Goal: Task Accomplishment & Management: Use online tool/utility

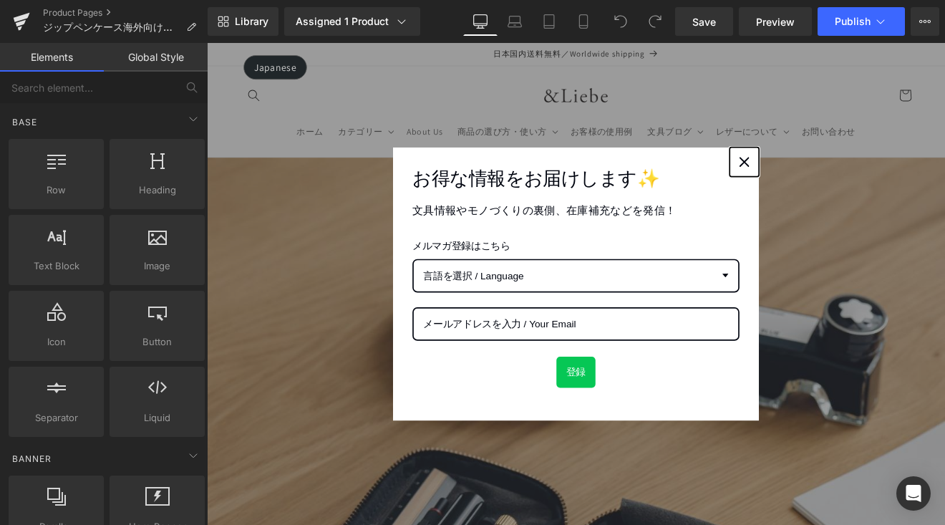
click at [826, 180] on div "Close" at bounding box center [837, 182] width 23 height 23
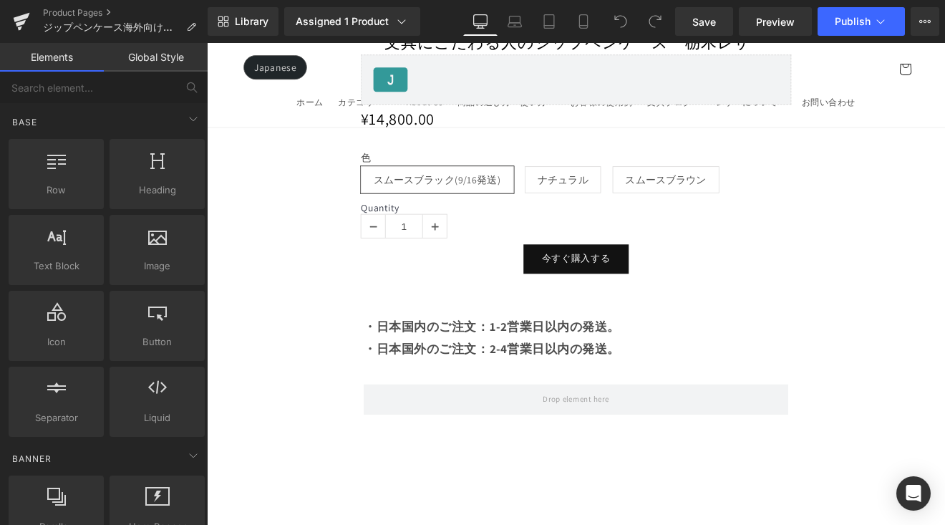
scroll to position [1747, 0]
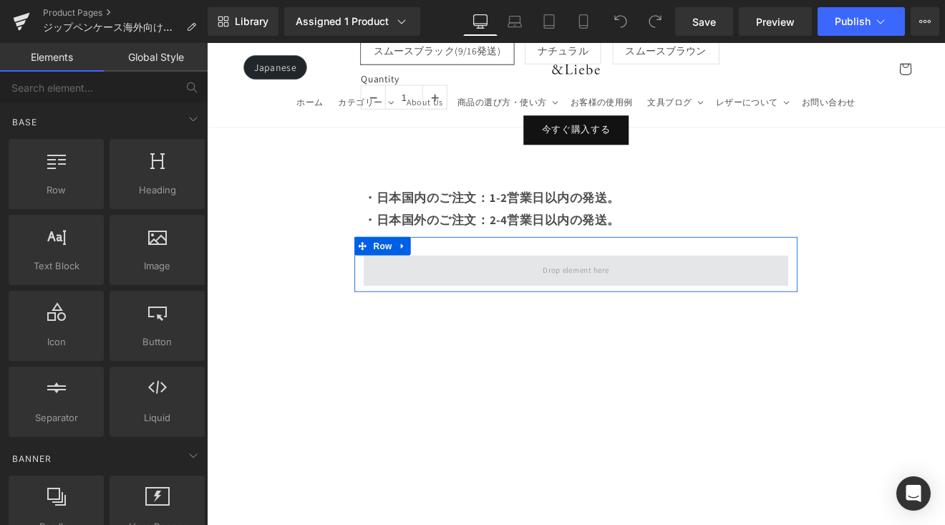
click at [713, 306] on span at bounding box center [640, 310] width 498 height 36
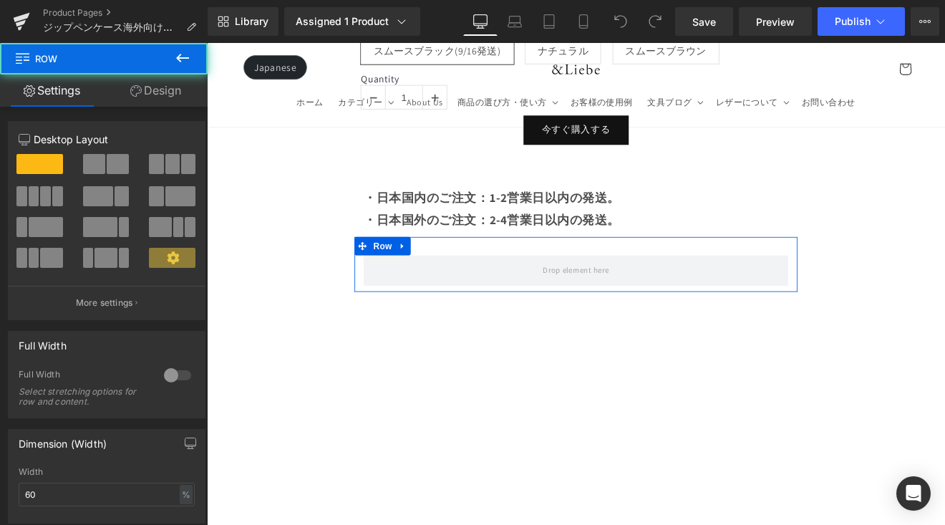
click at [442, 276] on link at bounding box center [436, 281] width 19 height 21
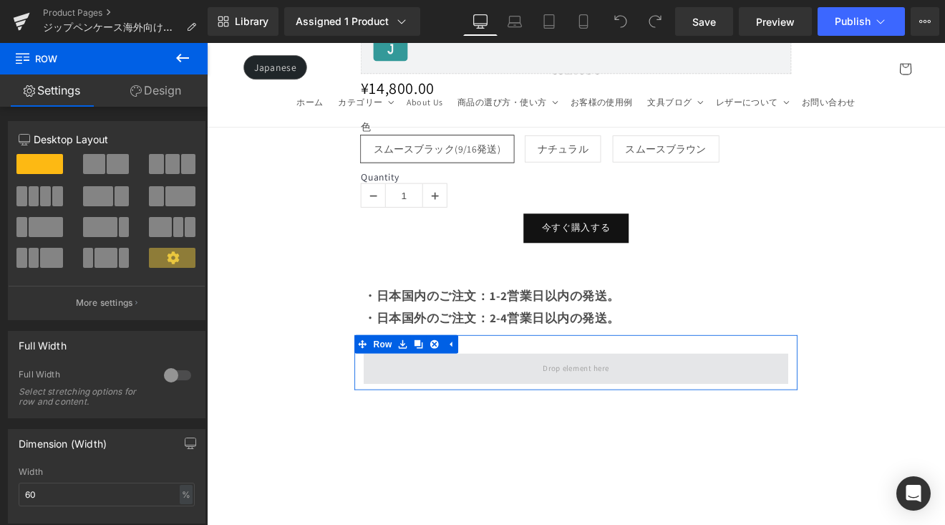
scroll to position [1624, 0]
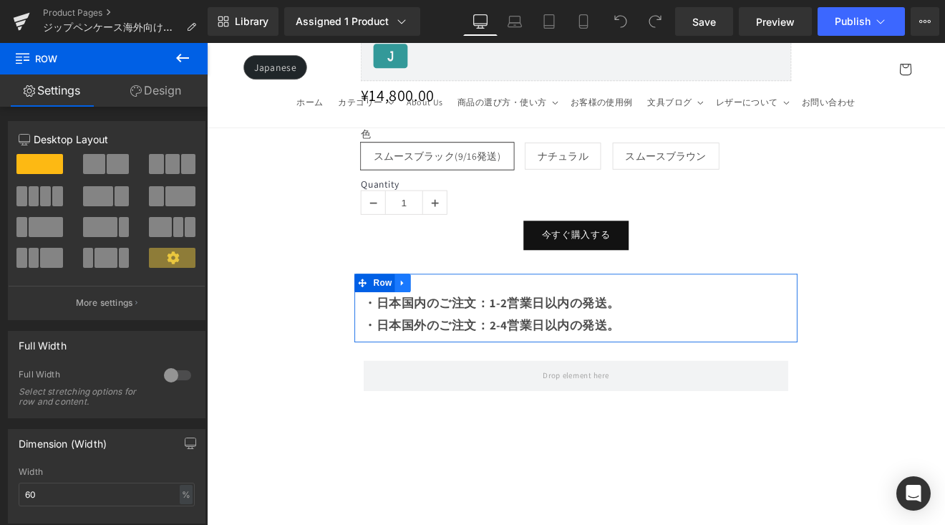
click at [442, 313] on link at bounding box center [436, 323] width 19 height 21
click at [458, 313] on link at bounding box center [455, 323] width 19 height 21
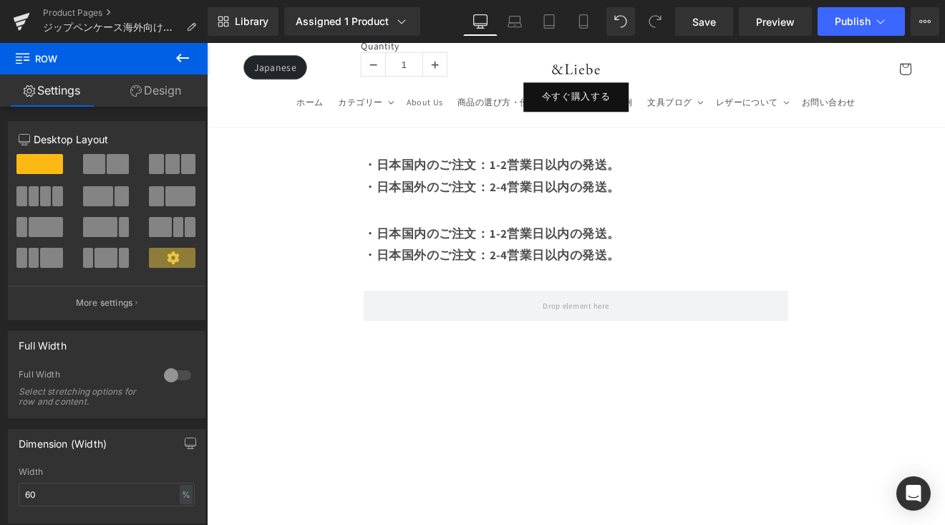
scroll to position [1777, 0]
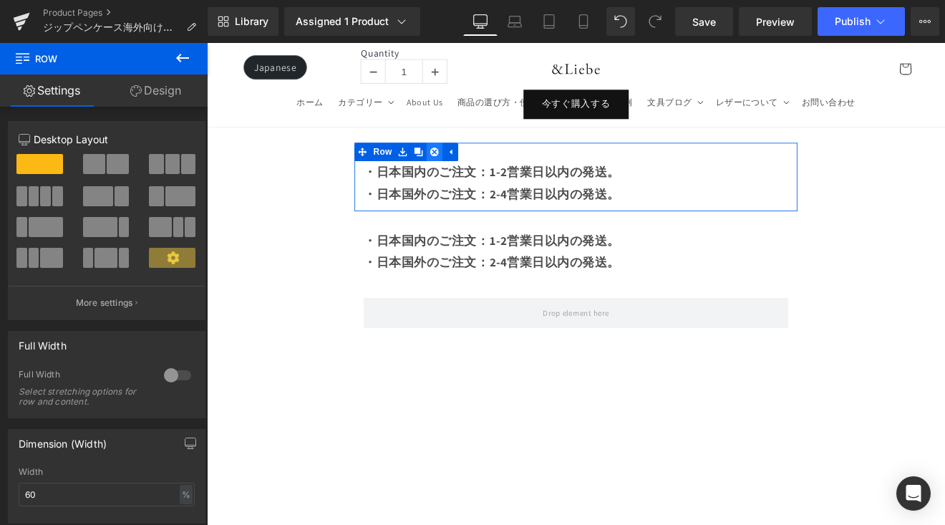
click at [469, 165] on icon at bounding box center [474, 170] width 10 height 11
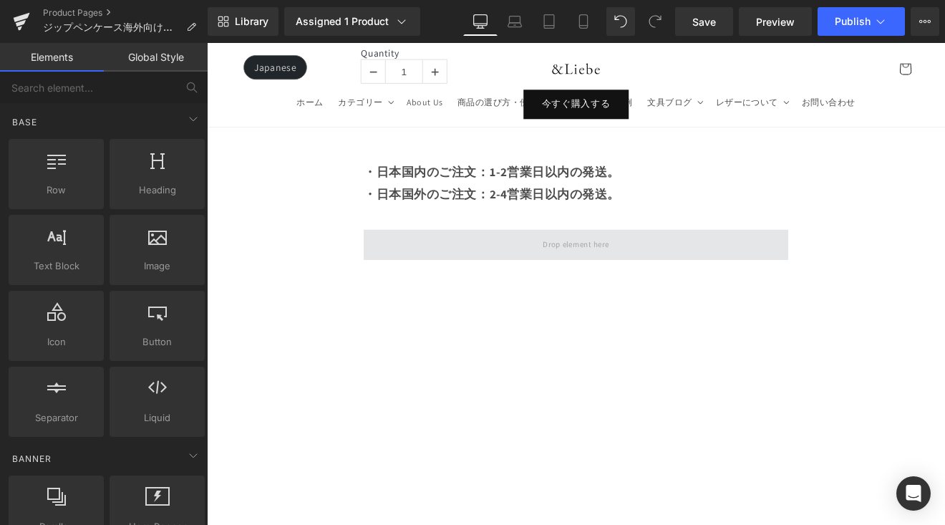
click at [456, 262] on span at bounding box center [640, 280] width 498 height 36
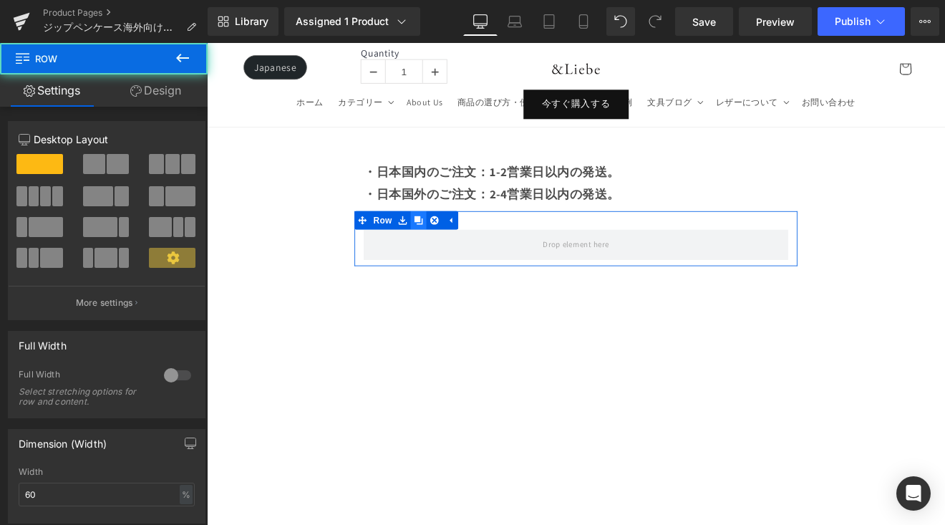
click at [455, 246] on icon at bounding box center [455, 251] width 10 height 10
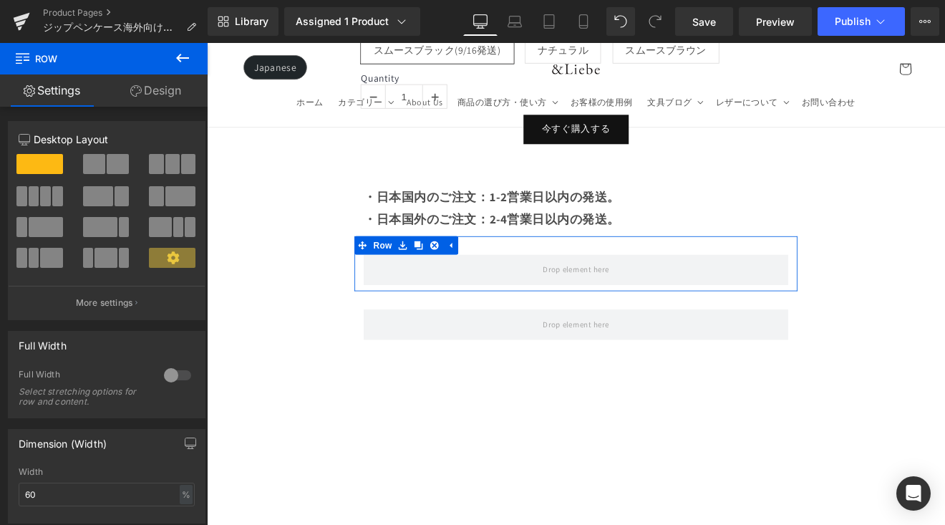
scroll to position [1706, 0]
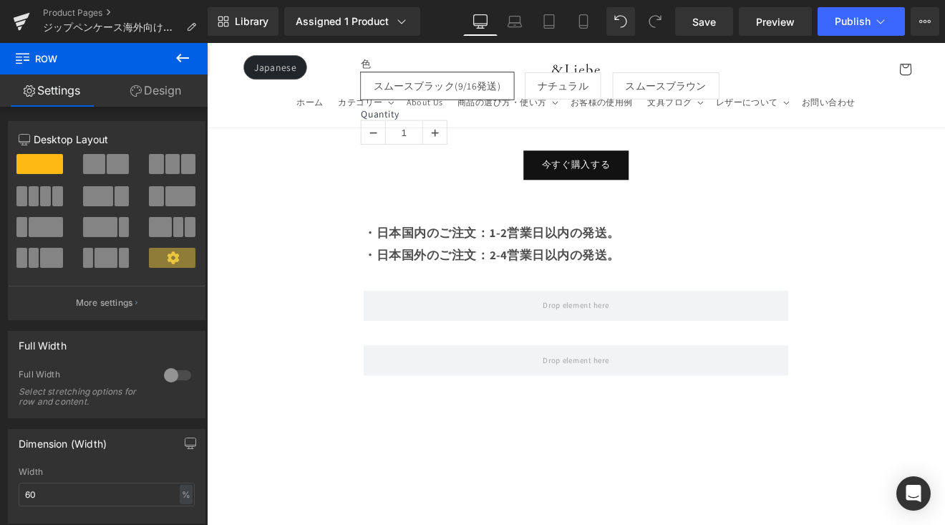
click at [193, 61] on button at bounding box center [182, 58] width 50 height 31
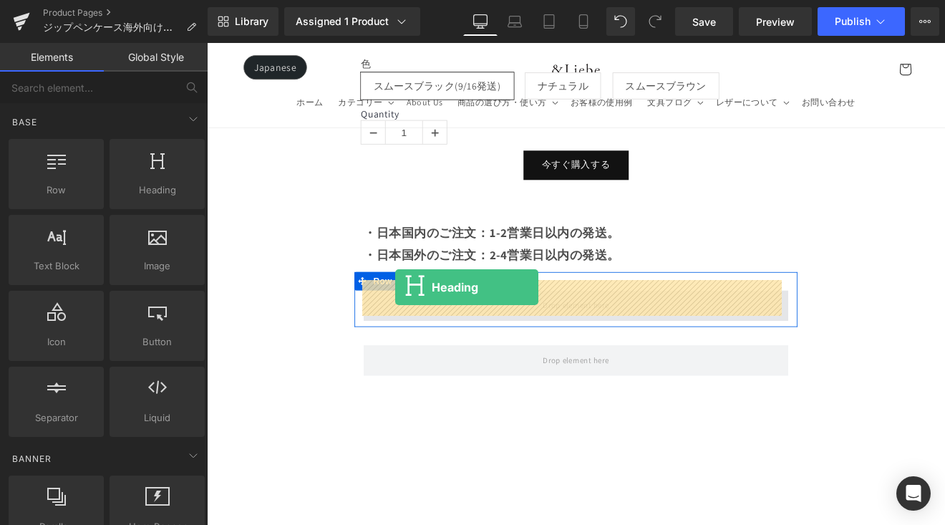
drag, startPoint x: 396, startPoint y: 243, endPoint x: 428, endPoint y: 329, distance: 91.7
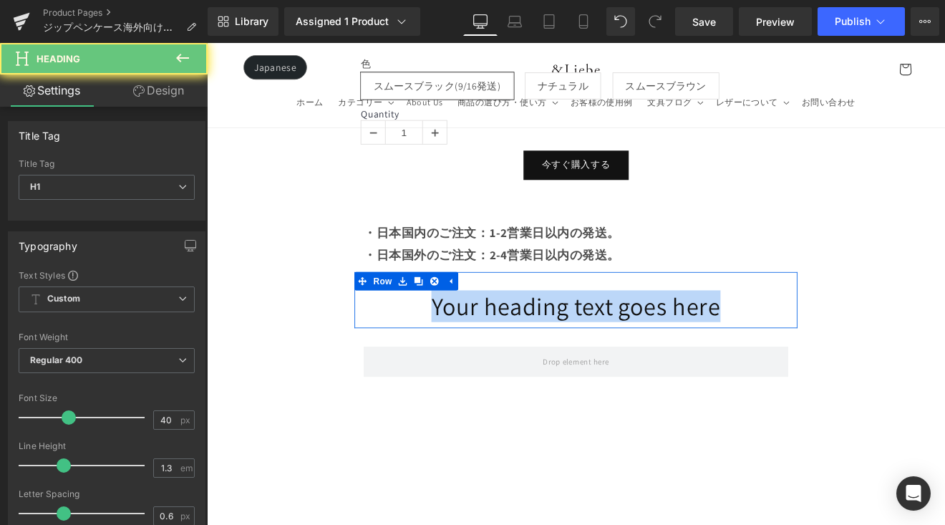
drag, startPoint x: 454, startPoint y: 349, endPoint x: 832, endPoint y: 359, distance: 378.7
click at [832, 359] on div "Your heading text goes here Heading Row" at bounding box center [640, 344] width 520 height 66
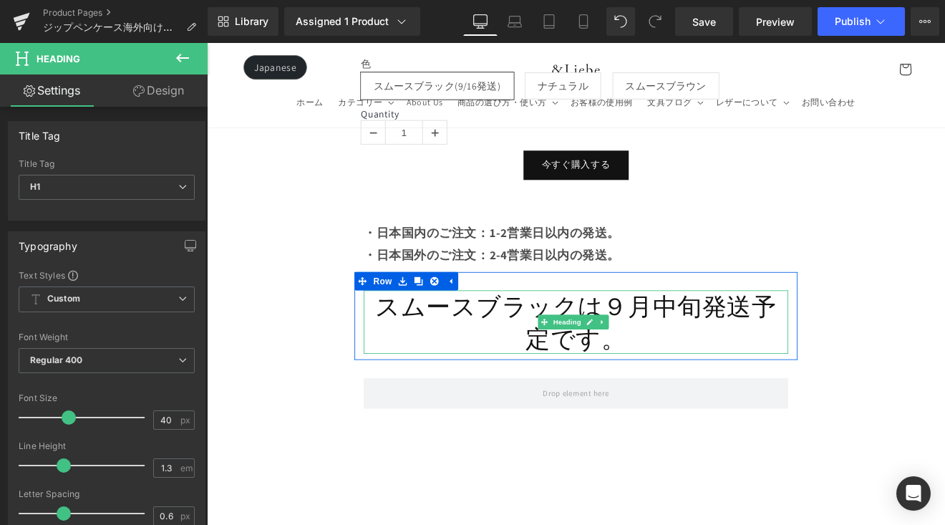
click at [650, 343] on h1 "スムースブラックは９月中旬発送予定です。" at bounding box center [640, 370] width 498 height 74
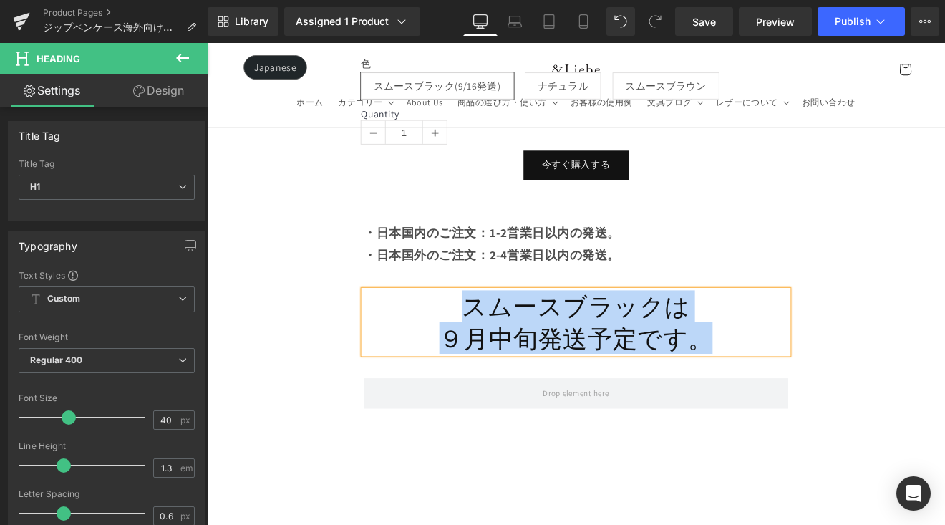
drag, startPoint x: 512, startPoint y: 345, endPoint x: 800, endPoint y: 376, distance: 289.3
click at [800, 376] on div "スムースブラックは ９月中旬発送予定です。" at bounding box center [640, 370] width 498 height 74
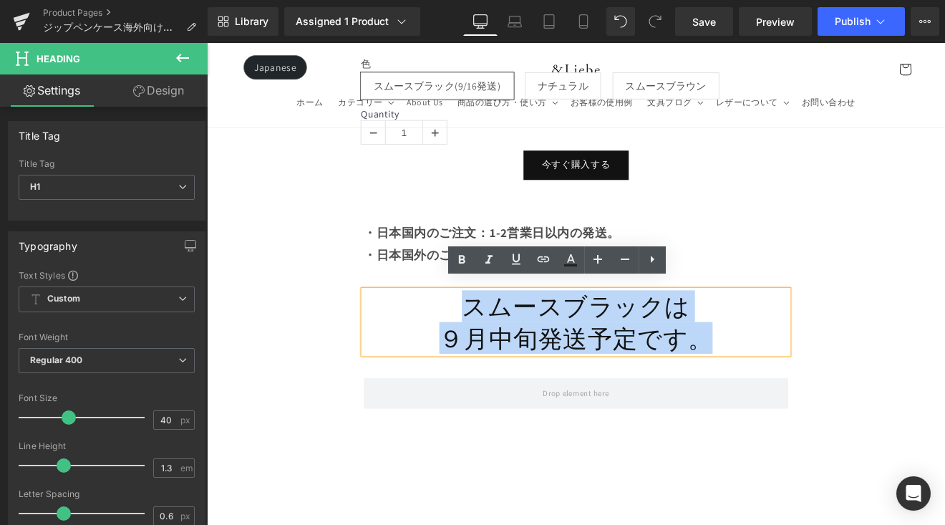
click at [701, 386] on h1 "９月中旬発送予定です。" at bounding box center [640, 388] width 498 height 37
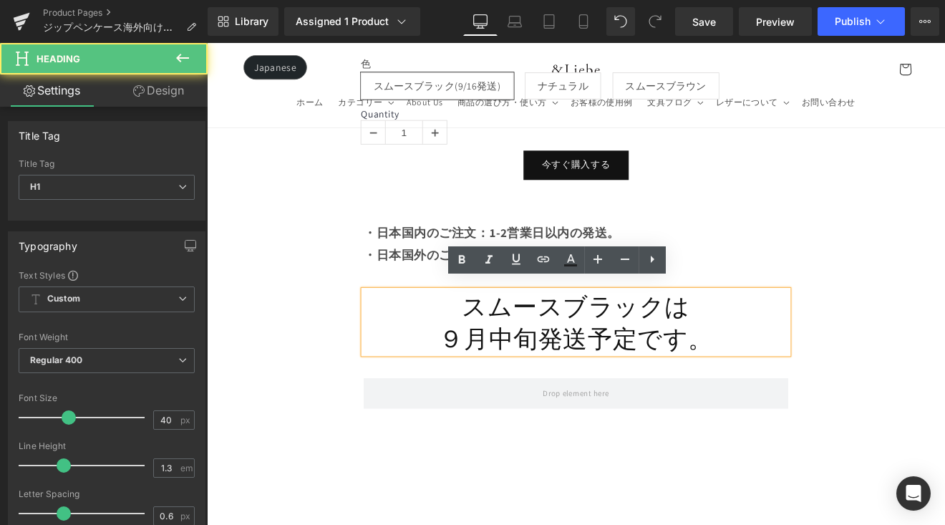
click at [655, 381] on h1 "９月中旬発送予定です。" at bounding box center [640, 388] width 498 height 37
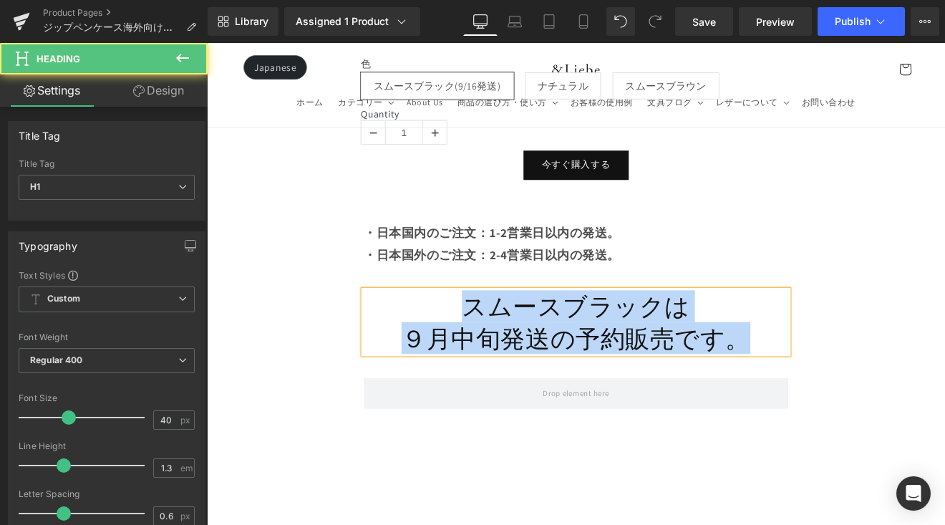
drag, startPoint x: 429, startPoint y: 334, endPoint x: 847, endPoint y: 382, distance: 419.9
click at [847, 382] on div "スムースブラックは ９月中旬発送の予約販売です。" at bounding box center [640, 370] width 498 height 74
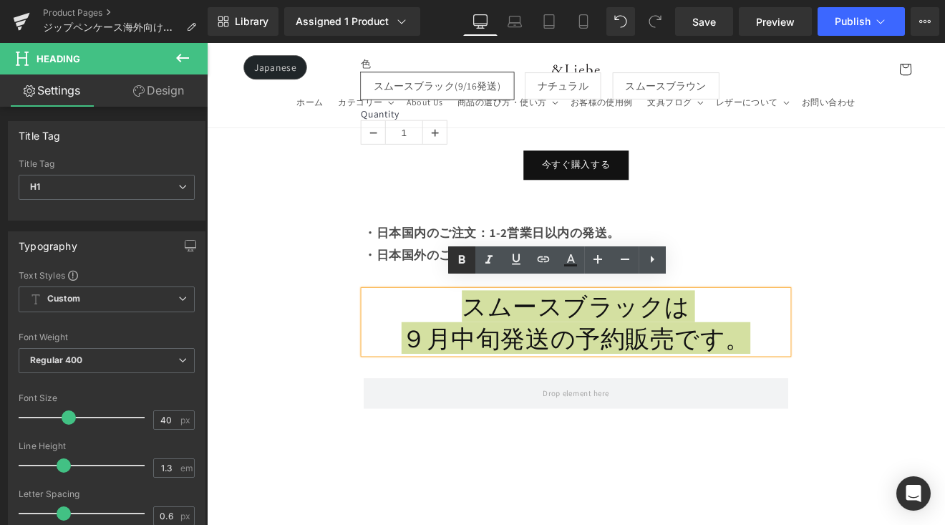
click at [469, 253] on icon at bounding box center [461, 259] width 17 height 17
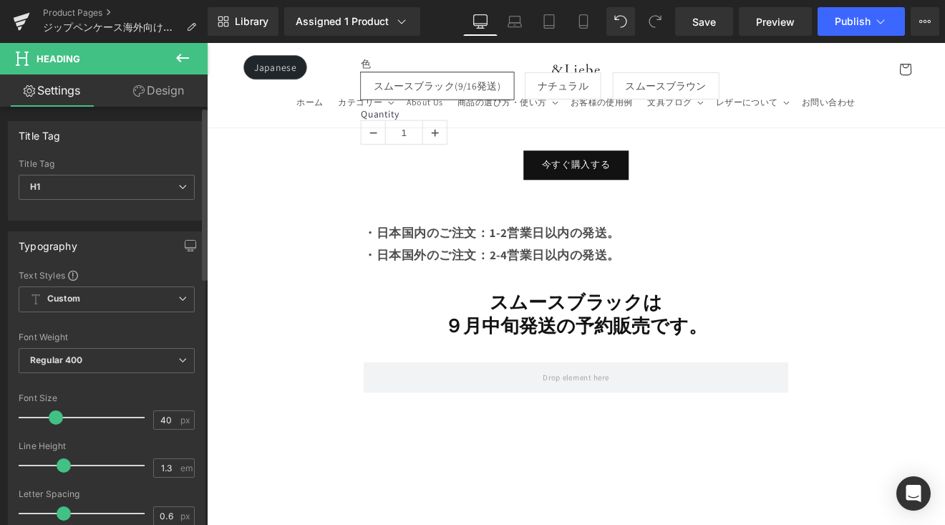
drag, startPoint x: 64, startPoint y: 416, endPoint x: 56, endPoint y: 421, distance: 9.9
click at [56, 421] on span at bounding box center [56, 417] width 14 height 14
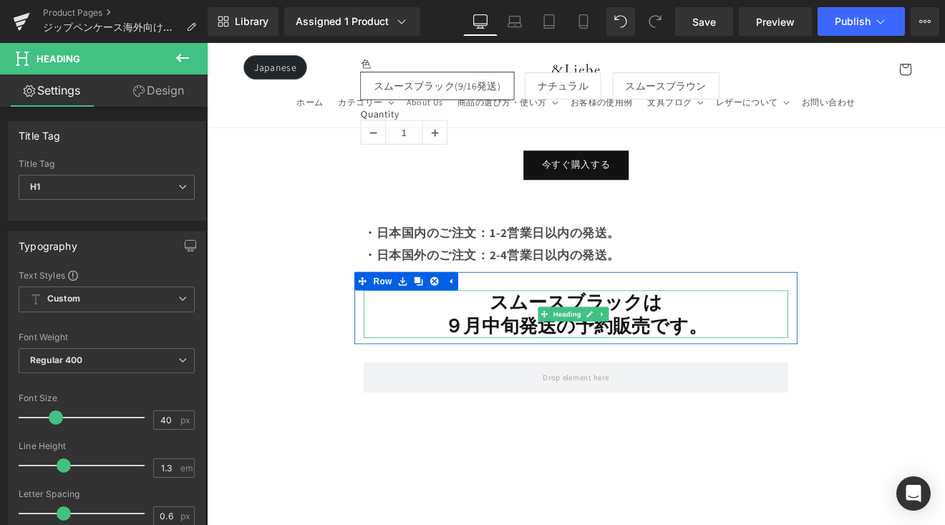
click at [486, 360] on strong "９月中旬発送の予約販売です。" at bounding box center [639, 374] width 308 height 29
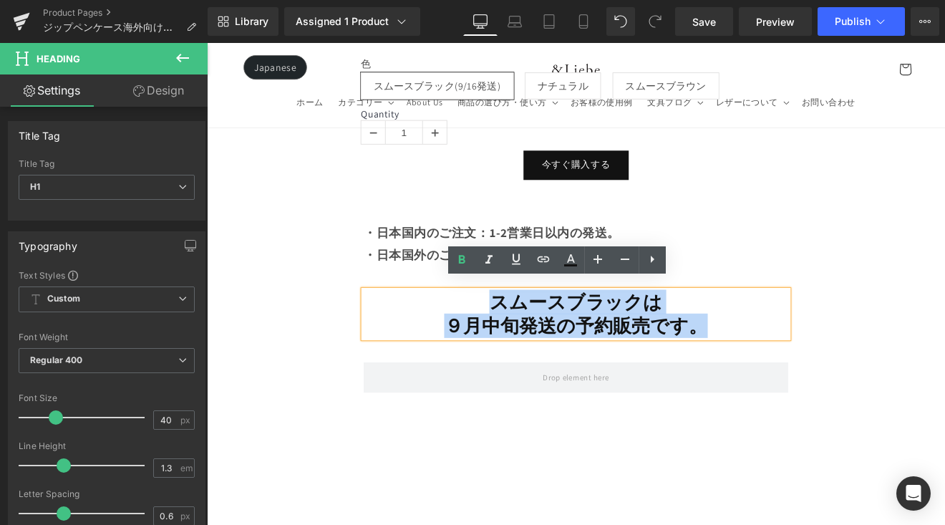
drag, startPoint x: 512, startPoint y: 324, endPoint x: 649, endPoint y: 324, distance: 137.4
click at [785, 368] on div "スムースブラックは ９月中旬発送の予約販売です。" at bounding box center [640, 361] width 498 height 56
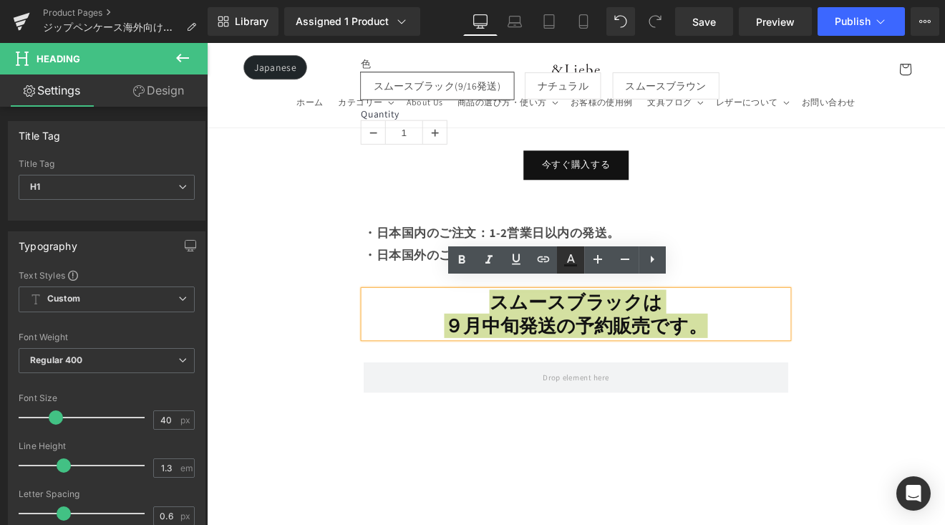
click at [570, 260] on icon at bounding box center [570, 259] width 17 height 17
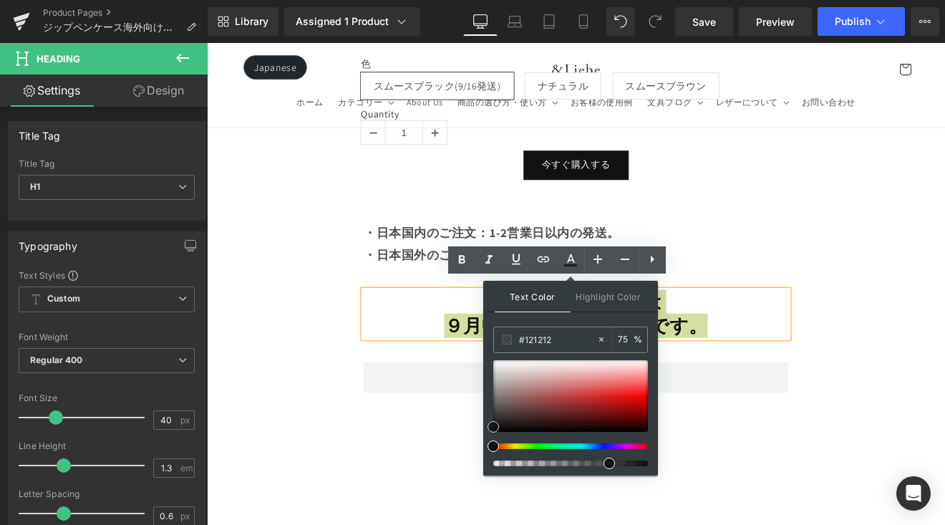
click at [615, 383] on div at bounding box center [570, 396] width 155 height 72
click at [618, 397] on div at bounding box center [570, 396] width 155 height 72
click at [619, 407] on div at bounding box center [570, 396] width 155 height 72
click at [623, 396] on div at bounding box center [570, 396] width 155 height 72
click at [617, 400] on div at bounding box center [570, 396] width 155 height 72
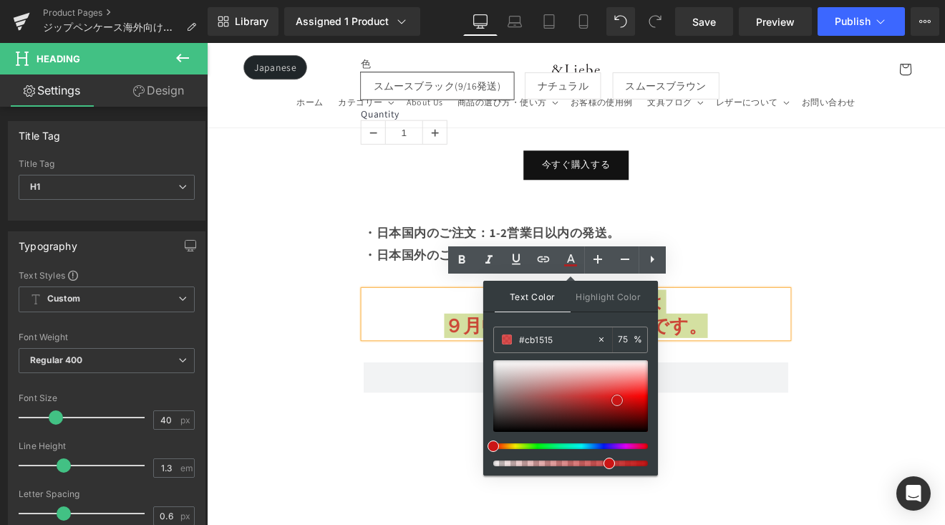
click at [625, 395] on div at bounding box center [570, 396] width 155 height 72
click at [633, 401] on div at bounding box center [570, 396] width 155 height 72
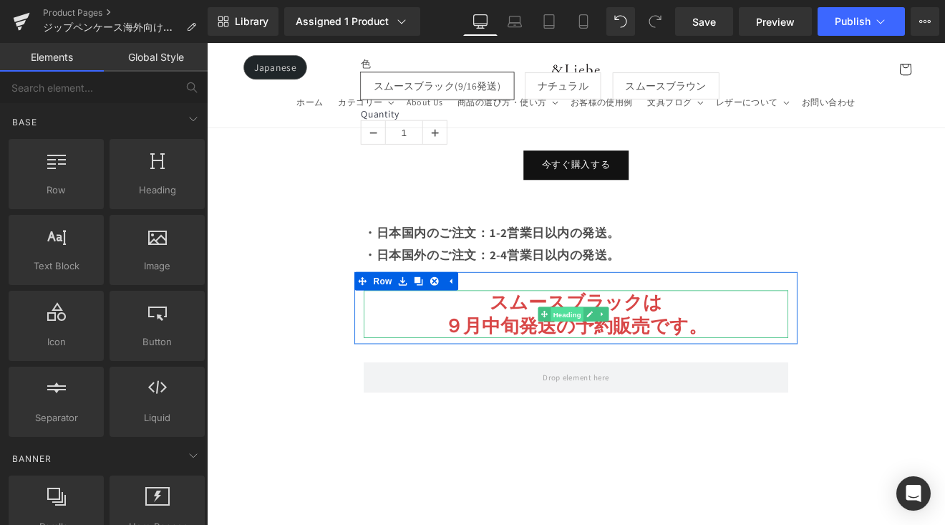
click at [645, 358] on span "Heading" at bounding box center [629, 361] width 39 height 17
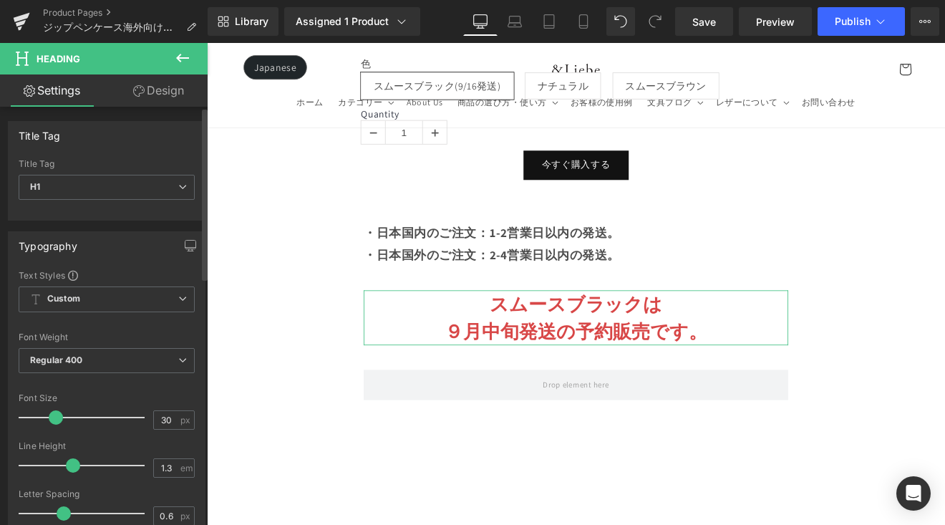
click at [66, 464] on span at bounding box center [73, 465] width 14 height 14
click at [582, 27] on icon at bounding box center [583, 21] width 14 height 14
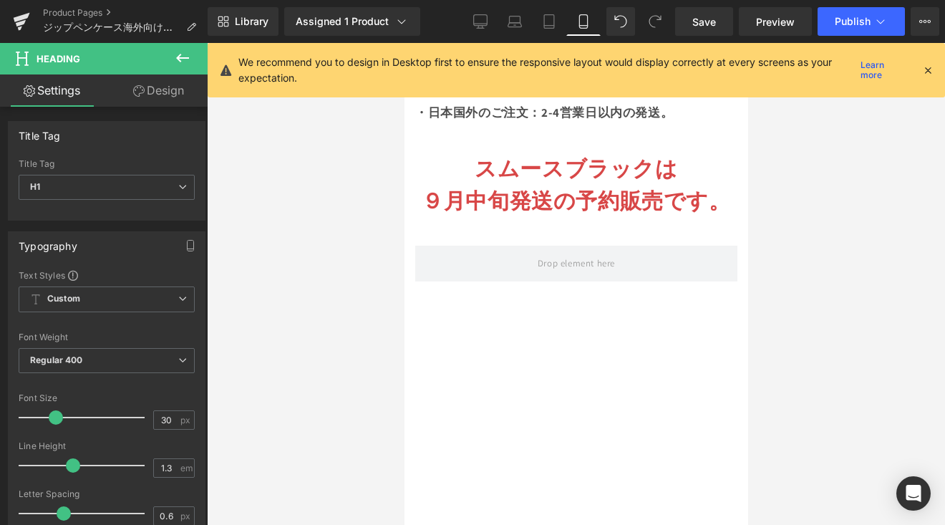
scroll to position [998, 0]
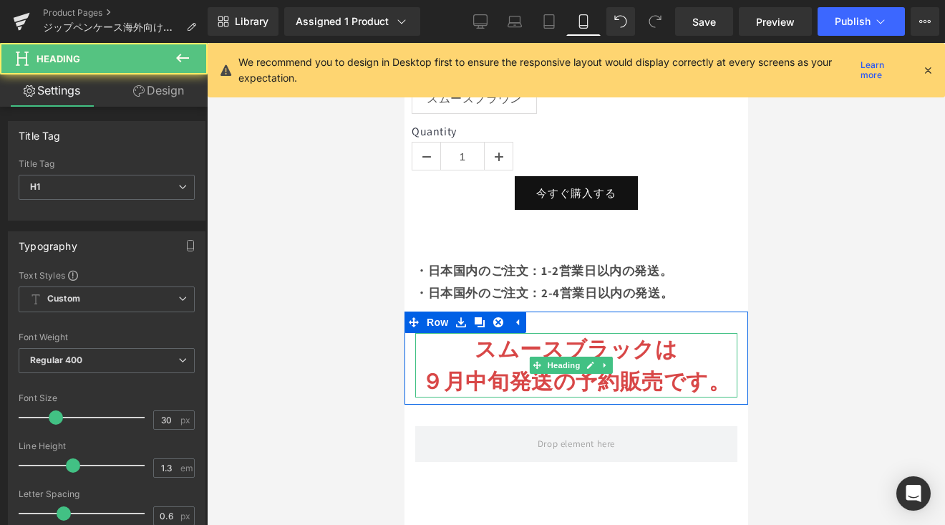
click at [577, 335] on strong "スムースブラックは" at bounding box center [575, 348] width 203 height 29
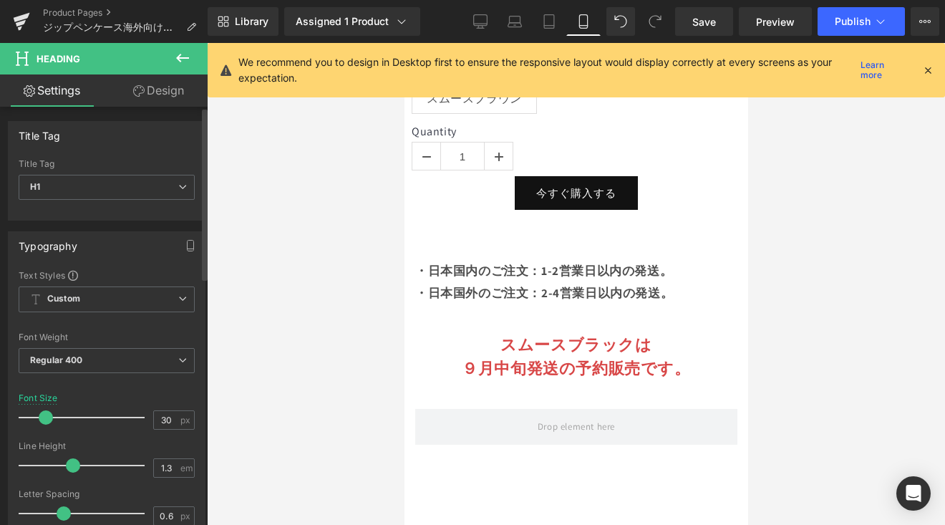
drag, startPoint x: 53, startPoint y: 418, endPoint x: 44, endPoint y: 425, distance: 11.7
click at [44, 425] on div at bounding box center [85, 417] width 119 height 29
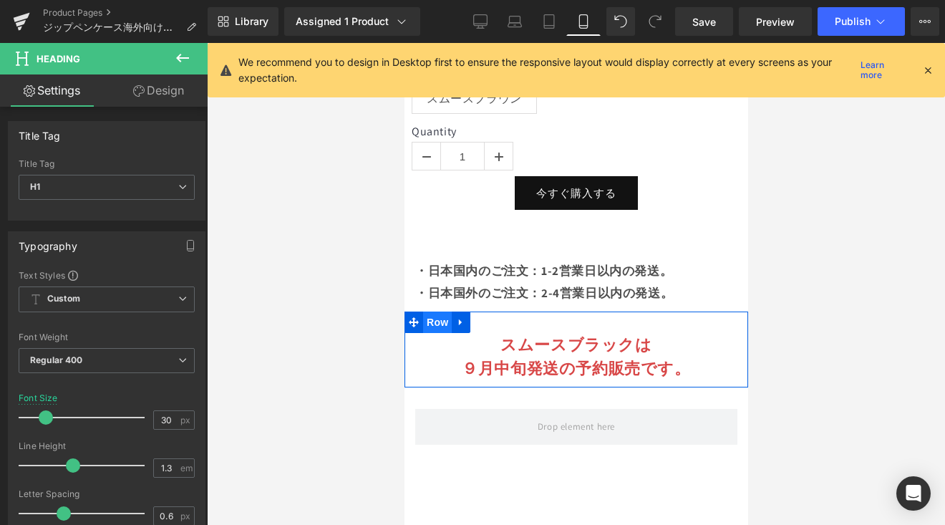
click at [432, 311] on span "Row" at bounding box center [436, 321] width 29 height 21
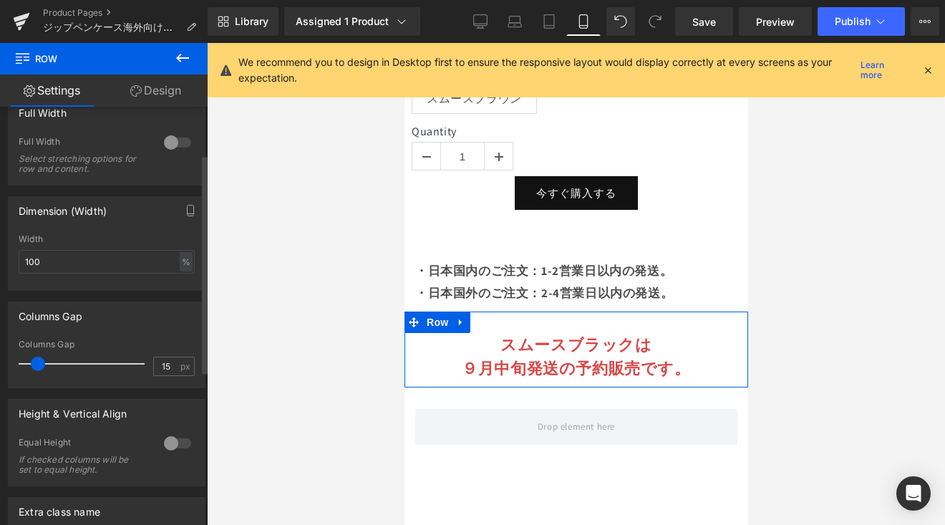
scroll to position [245, 0]
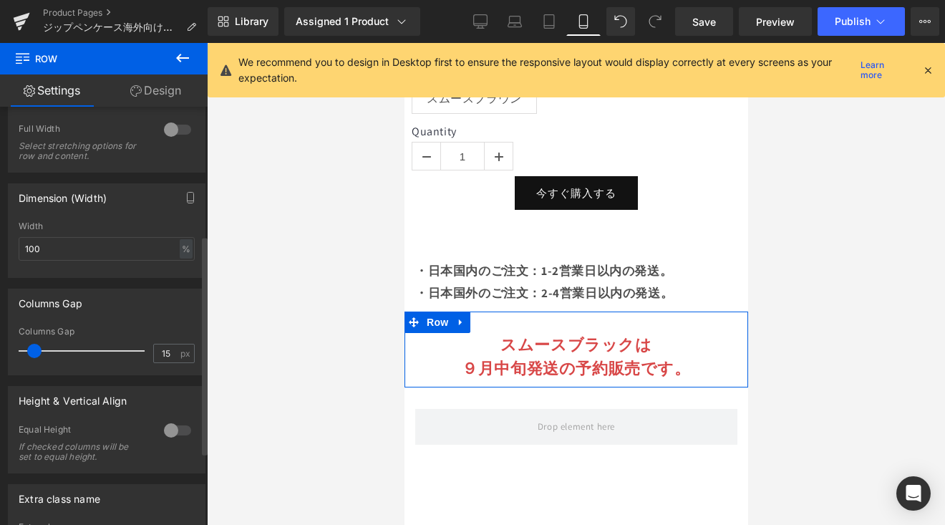
drag, startPoint x: 34, startPoint y: 352, endPoint x: 4, endPoint y: 351, distance: 30.1
click at [4, 351] on div "Columns Gap 15px Columns Gap 15 px" at bounding box center [107, 326] width 214 height 97
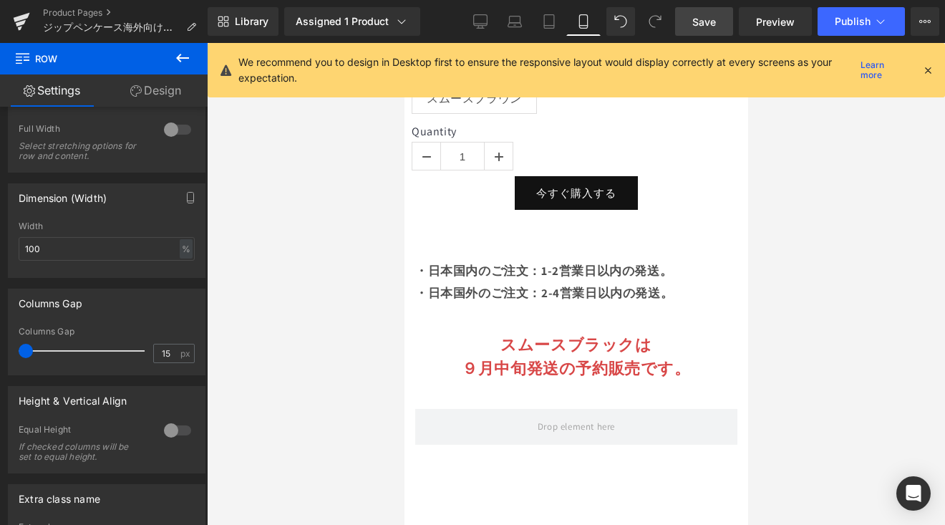
click at [708, 25] on span "Save" at bounding box center [704, 21] width 24 height 15
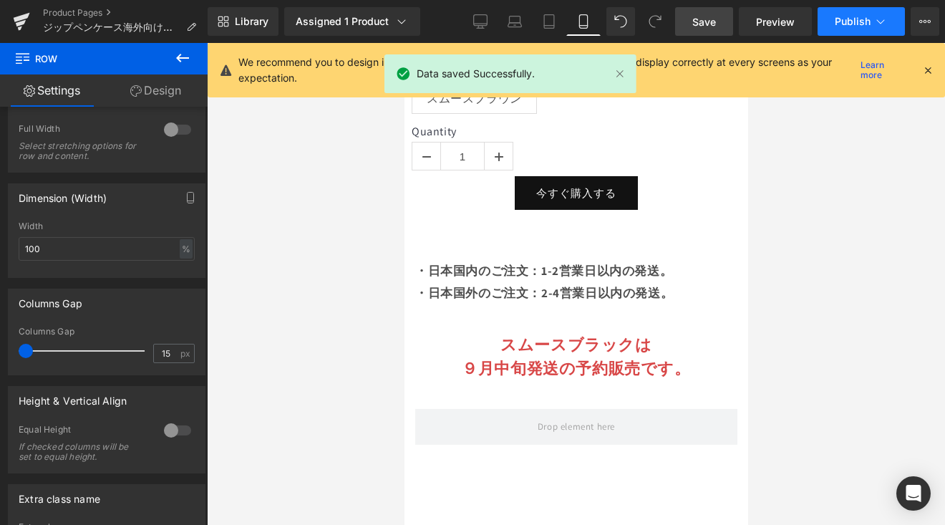
click at [879, 24] on icon at bounding box center [880, 21] width 14 height 14
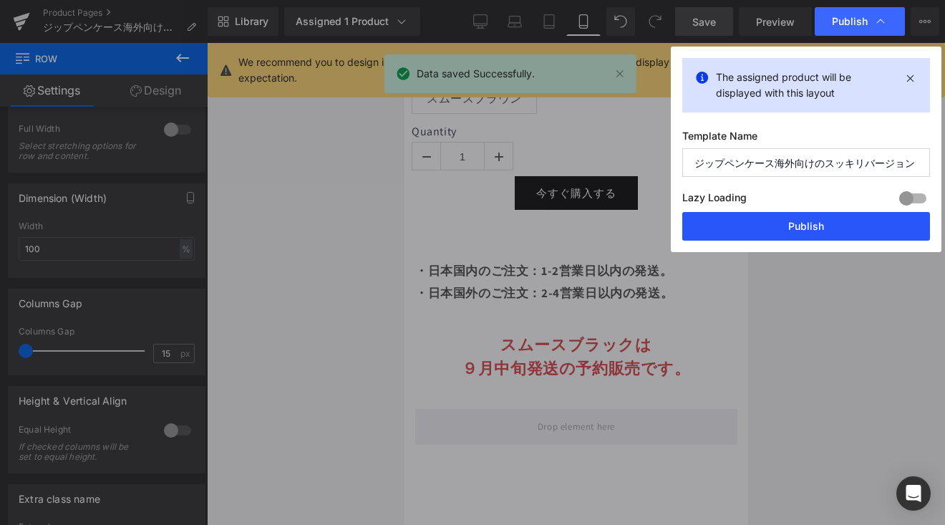
click at [859, 230] on button "Publish" at bounding box center [806, 226] width 248 height 29
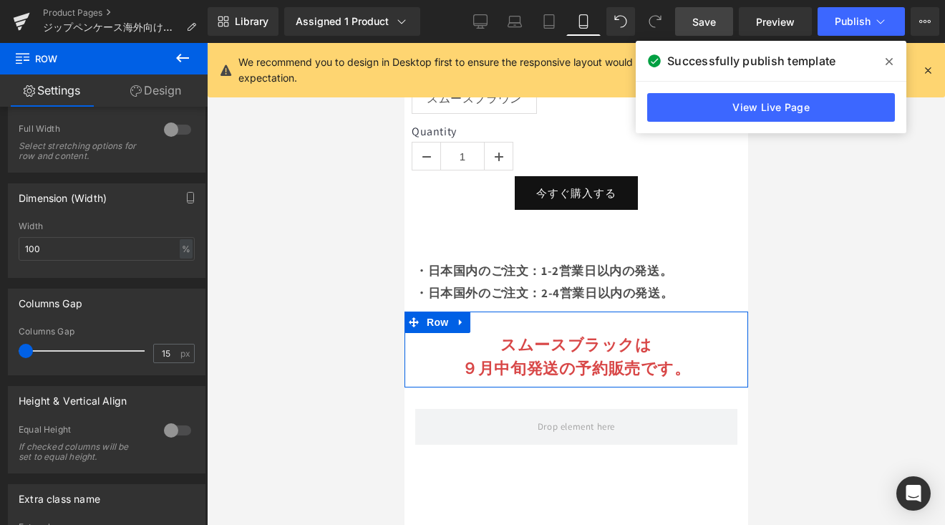
click at [535, 313] on div "スムースブラックは ９月中旬発送の予約販売です。 Heading Row" at bounding box center [575, 349] width 343 height 76
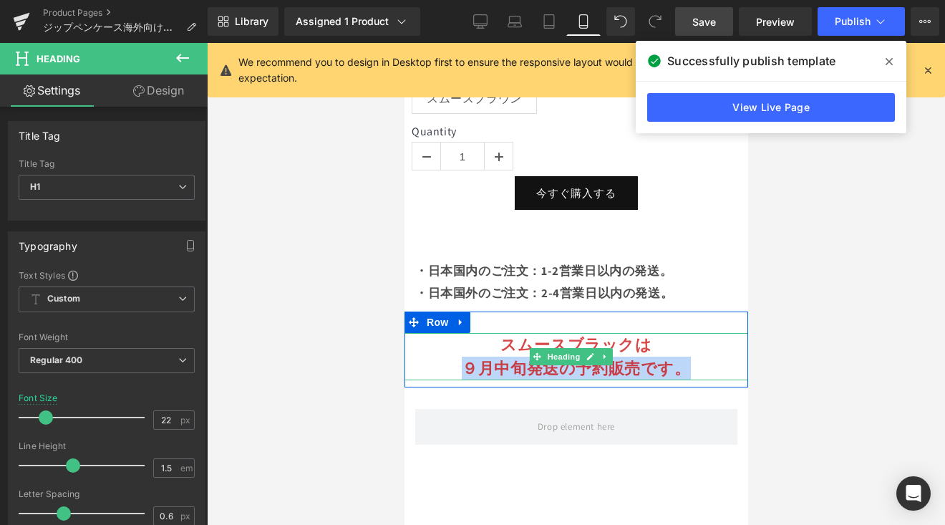
drag, startPoint x: 479, startPoint y: 351, endPoint x: 677, endPoint y: 353, distance: 197.5
click at [677, 356] on h1 "９月中旬発送の予約販売です。" at bounding box center [575, 368] width 343 height 24
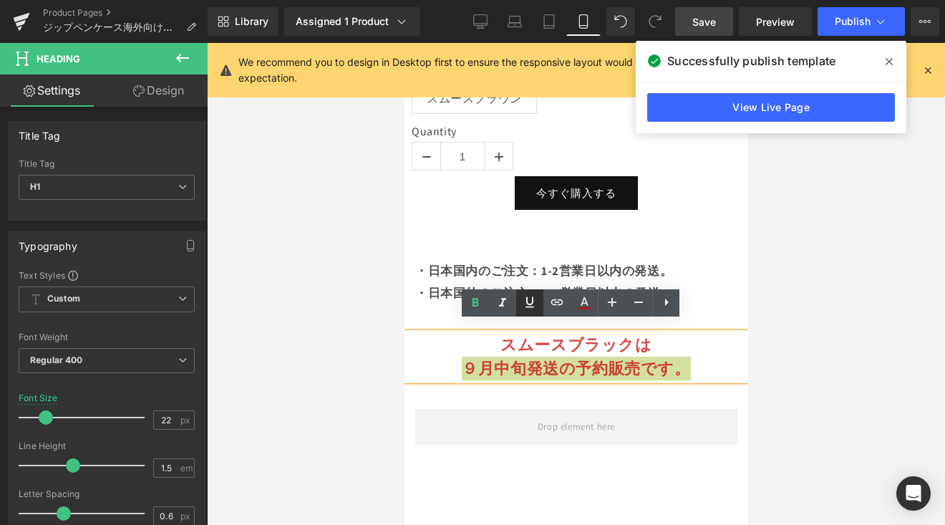
click at [525, 301] on icon at bounding box center [529, 301] width 17 height 17
click at [811, 323] on div at bounding box center [576, 284] width 738 height 482
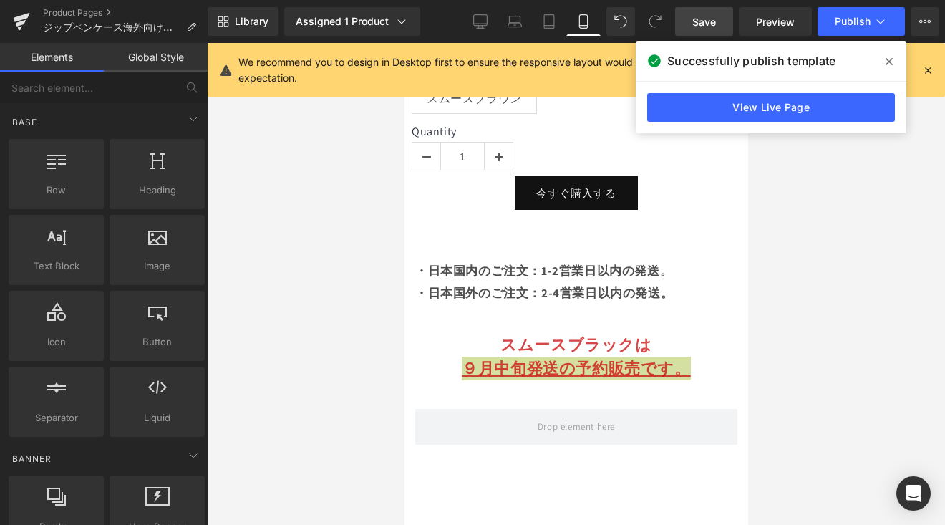
click at [796, 251] on div at bounding box center [576, 284] width 738 height 482
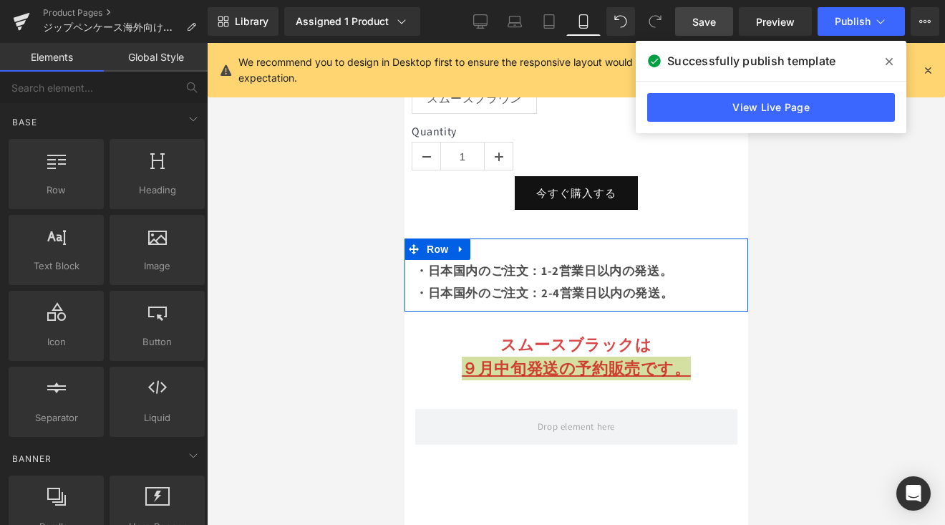
click at [661, 304] on div at bounding box center [575, 307] width 343 height 7
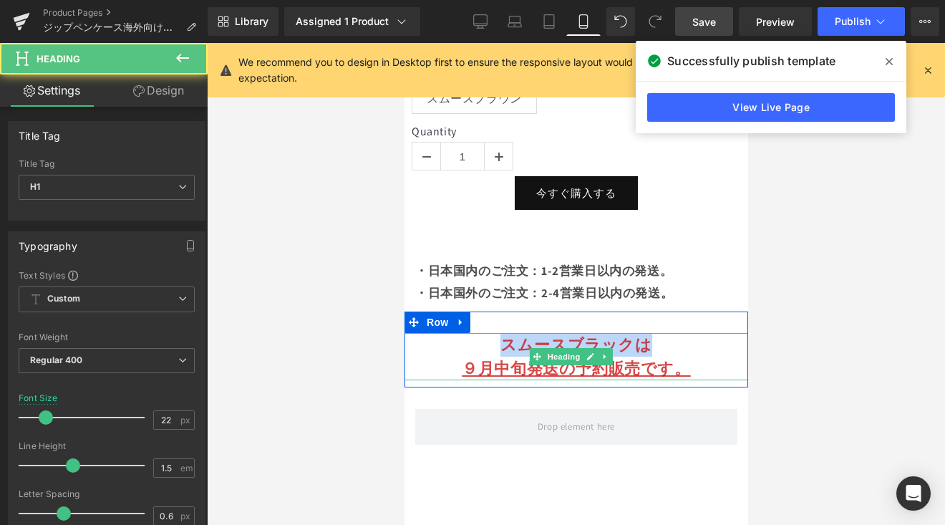
drag, startPoint x: 497, startPoint y: 329, endPoint x: 656, endPoint y: 330, distance: 159.6
click at [656, 333] on h1 "スムースブラックは" at bounding box center [575, 345] width 343 height 24
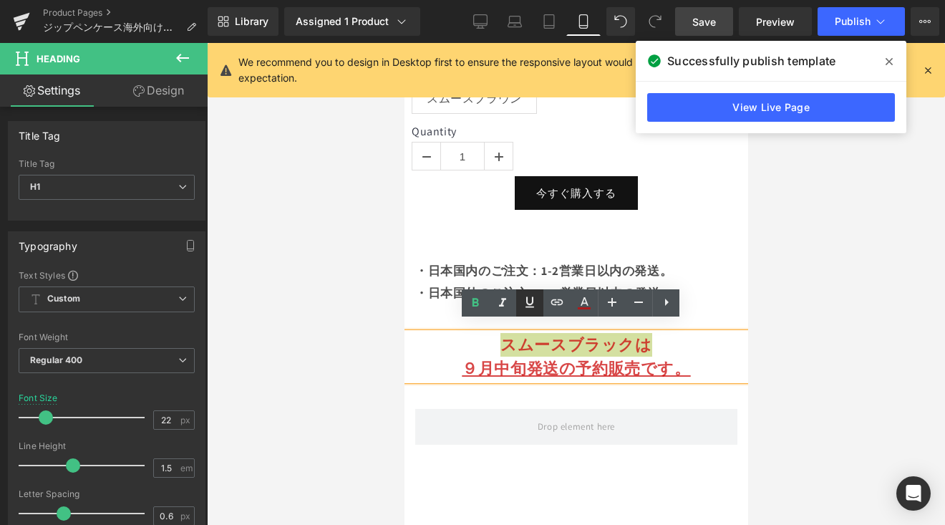
click at [531, 303] on icon at bounding box center [529, 301] width 9 height 11
click at [796, 319] on div at bounding box center [576, 284] width 738 height 482
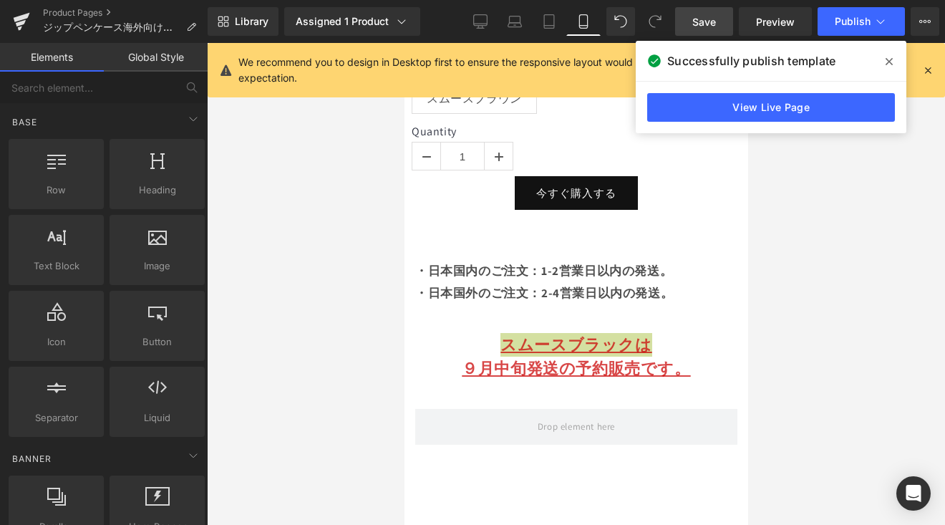
drag, startPoint x: 715, startPoint y: 21, endPoint x: 330, endPoint y: 165, distance: 411.0
click at [715, 21] on span "Save" at bounding box center [704, 21] width 24 height 15
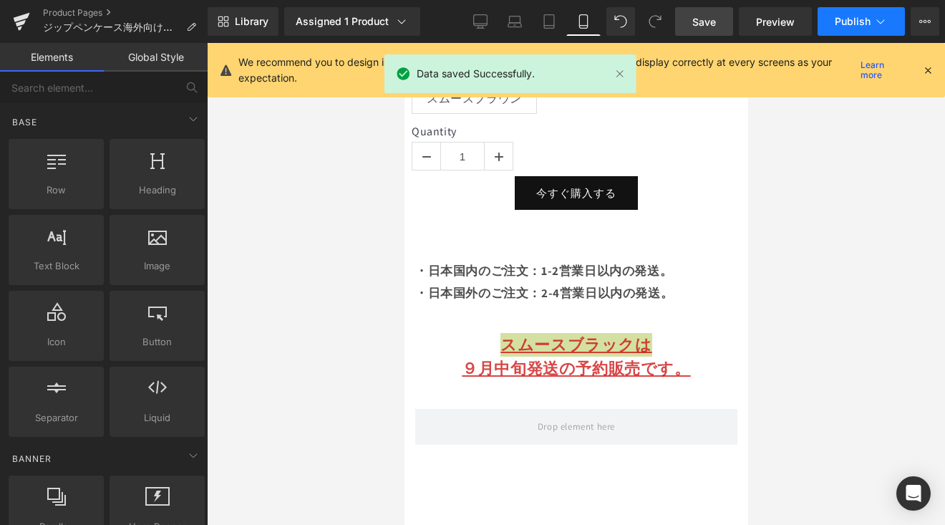
click at [867, 11] on button "Publish" at bounding box center [860, 21] width 87 height 29
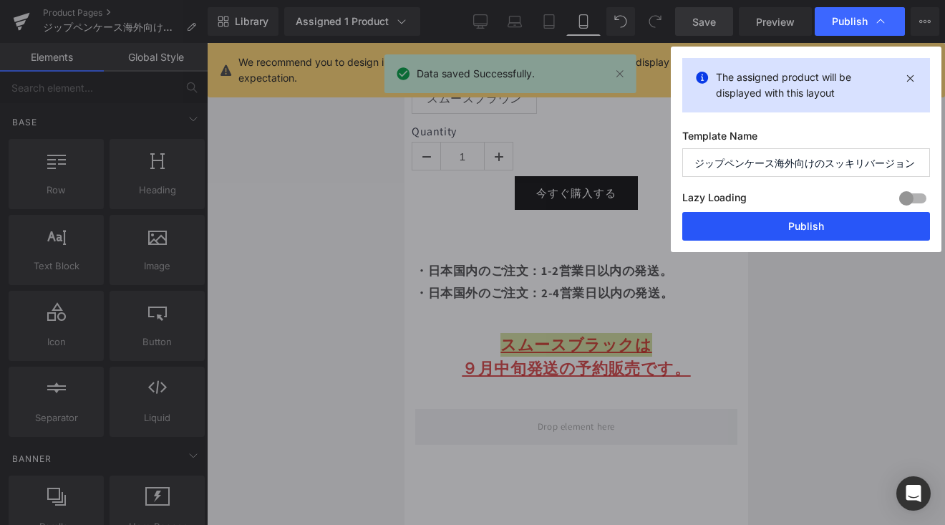
click at [830, 219] on button "Publish" at bounding box center [806, 226] width 248 height 29
